Goal: Task Accomplishment & Management: Manage account settings

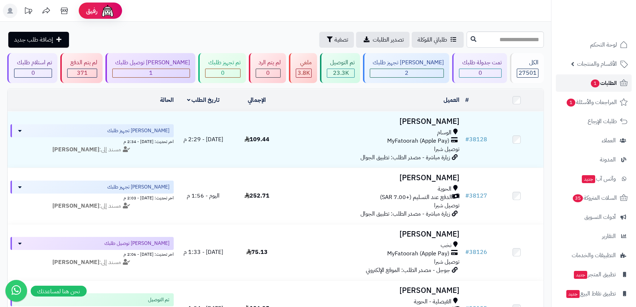
click at [596, 86] on span "1" at bounding box center [594, 83] width 9 height 9
click at [595, 80] on span "1" at bounding box center [594, 83] width 9 height 8
click at [612, 83] on span "الطلبات 1" at bounding box center [603, 83] width 27 height 10
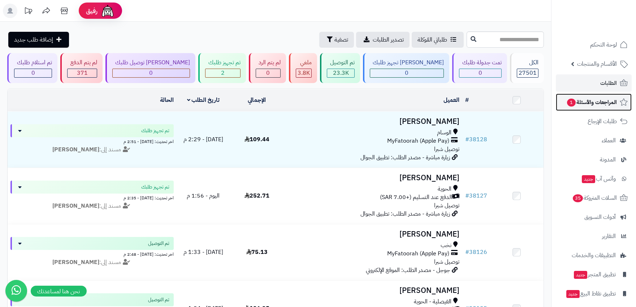
click at [593, 105] on span "المراجعات والأسئلة 1" at bounding box center [591, 102] width 51 height 10
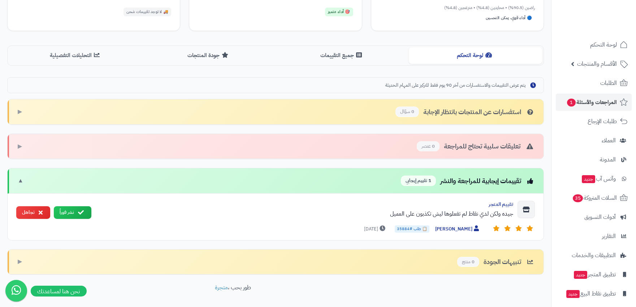
scroll to position [168, 0]
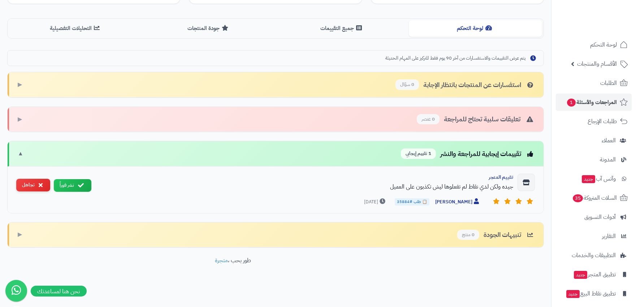
click at [28, 183] on button "تجاهل" at bounding box center [33, 185] width 34 height 13
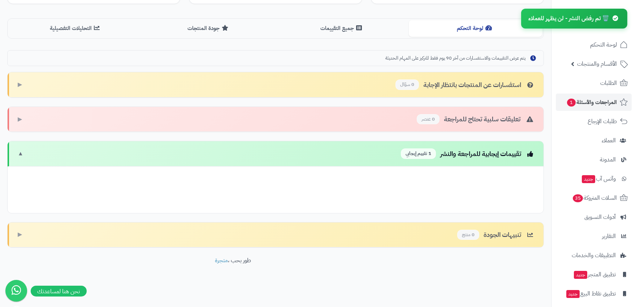
scroll to position [121, 0]
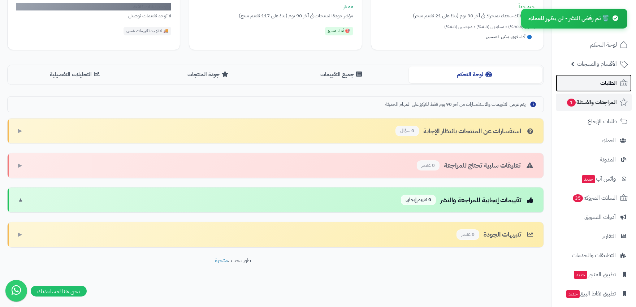
click at [602, 86] on span "الطلبات" at bounding box center [608, 83] width 17 height 10
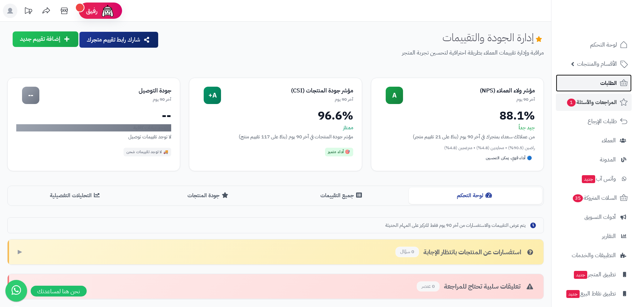
click at [602, 79] on span "الطلبات" at bounding box center [608, 83] width 17 height 10
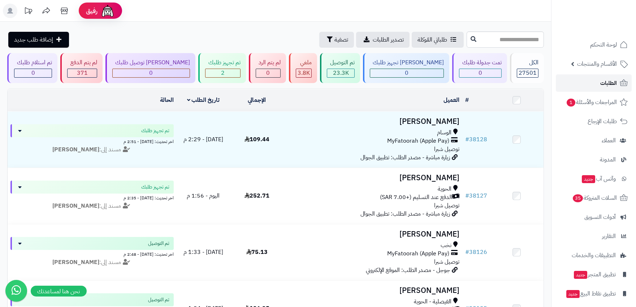
click at [602, 86] on span "الطلبات" at bounding box center [608, 83] width 17 height 10
click at [581, 63] on span "الأقسام والمنتجات" at bounding box center [597, 64] width 40 height 10
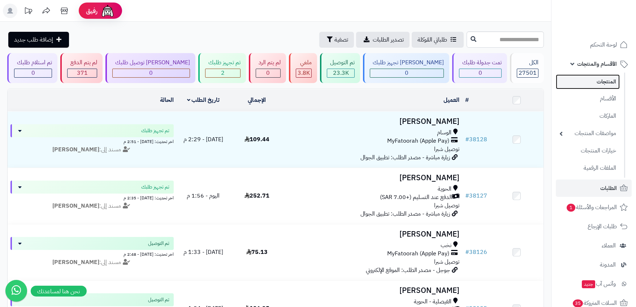
click at [592, 79] on link "المنتجات" at bounding box center [587, 81] width 64 height 15
